Goal: Task Accomplishment & Management: Manage account settings

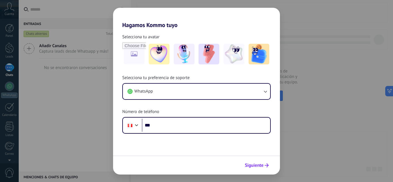
click at [253, 162] on button "Siguiente" at bounding box center [256, 165] width 29 height 10
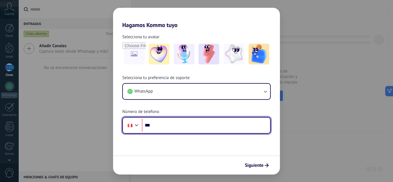
click at [235, 119] on input "***" at bounding box center [206, 125] width 128 height 13
type input "**********"
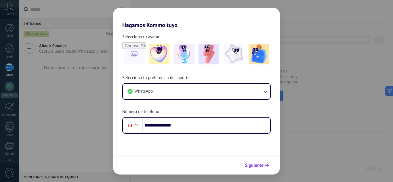
click at [254, 169] on button "Siguiente" at bounding box center [256, 165] width 29 height 10
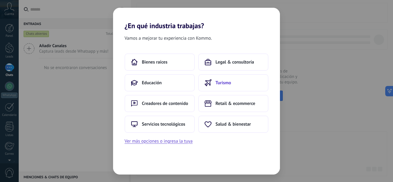
click at [219, 87] on button "Turismo" at bounding box center [233, 82] width 70 height 17
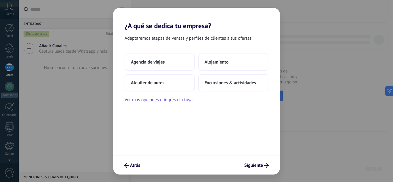
click at [219, 87] on button "Excursiones & actividades" at bounding box center [233, 82] width 70 height 17
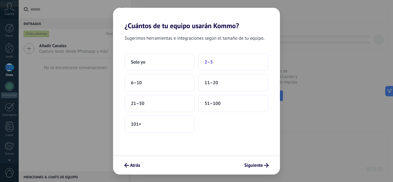
click at [215, 68] on button "2–5" at bounding box center [233, 61] width 70 height 17
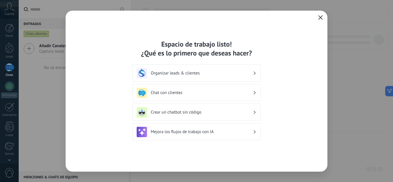
click at [323, 17] on button "button" at bounding box center [320, 18] width 7 height 8
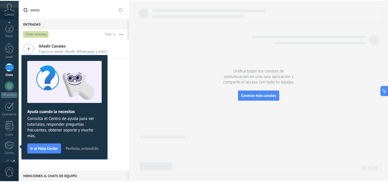
scroll to position [57, 0]
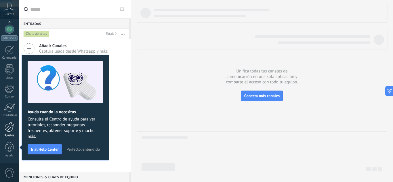
click at [9, 134] on div "Ajustes" at bounding box center [9, 136] width 17 height 4
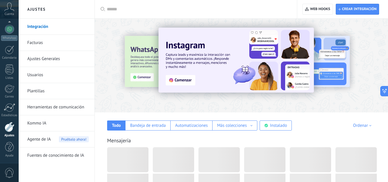
click at [170, 9] on input "text" at bounding box center [198, 9] width 182 height 6
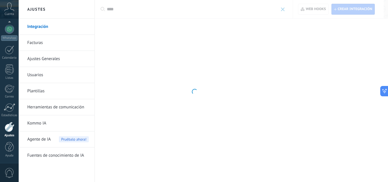
type input "****"
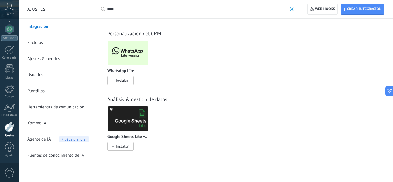
click at [132, 52] on img at bounding box center [128, 53] width 41 height 28
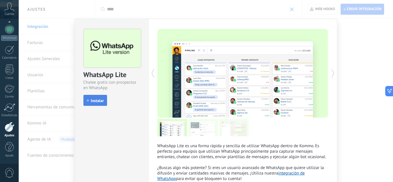
click at [95, 102] on span "Instalar" at bounding box center [97, 101] width 13 height 4
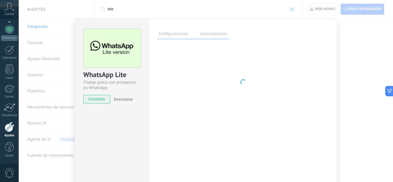
click at [95, 102] on span "instalado" at bounding box center [97, 99] width 26 height 9
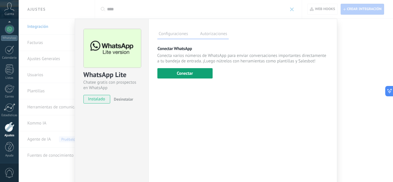
click at [188, 78] on button "Conectar" at bounding box center [184, 73] width 55 height 10
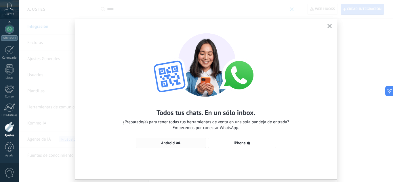
click at [183, 146] on button "Android" at bounding box center [171, 143] width 70 height 10
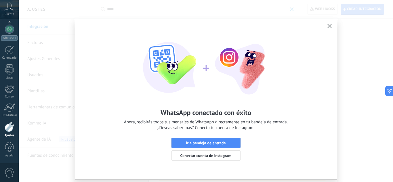
click at [326, 26] on button "button" at bounding box center [329, 26] width 7 height 8
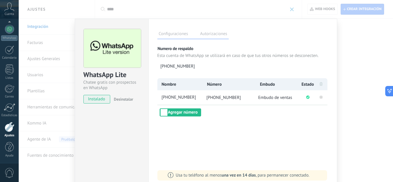
click at [318, 98] on icon at bounding box center [320, 96] width 7 height 7
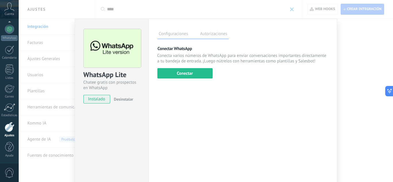
click at [351, 33] on div "WhatsApp Lite Chatee gratis con prospectos en WhatsApp instalado Desinstalar Co…" at bounding box center [206, 91] width 374 height 182
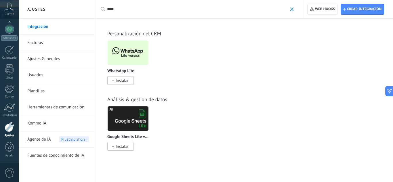
click at [293, 9] on span at bounding box center [292, 9] width 4 height 4
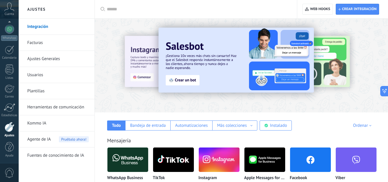
click at [12, 8] on icon at bounding box center [9, 7] width 10 height 9
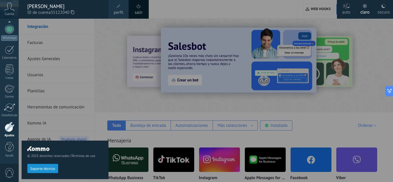
click at [141, 6] on span at bounding box center [138, 6] width 6 height 6
